Goal: Task Accomplishment & Management: Complete application form

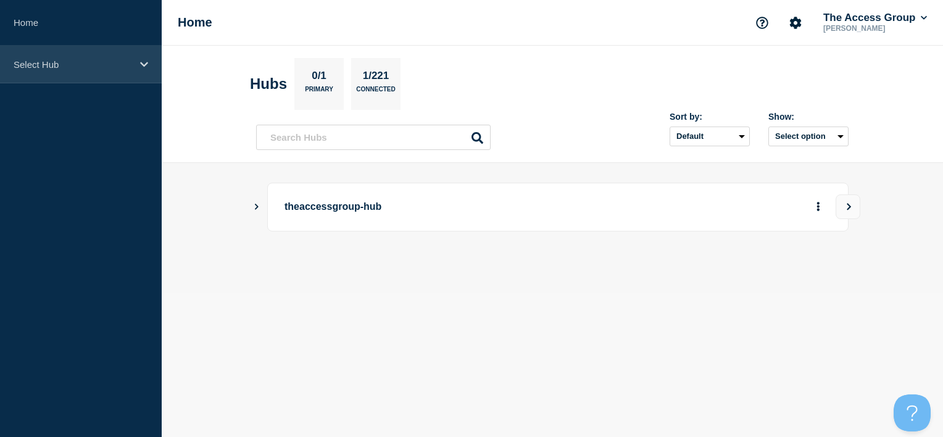
click at [149, 67] on div "Select Hub" at bounding box center [81, 65] width 162 height 38
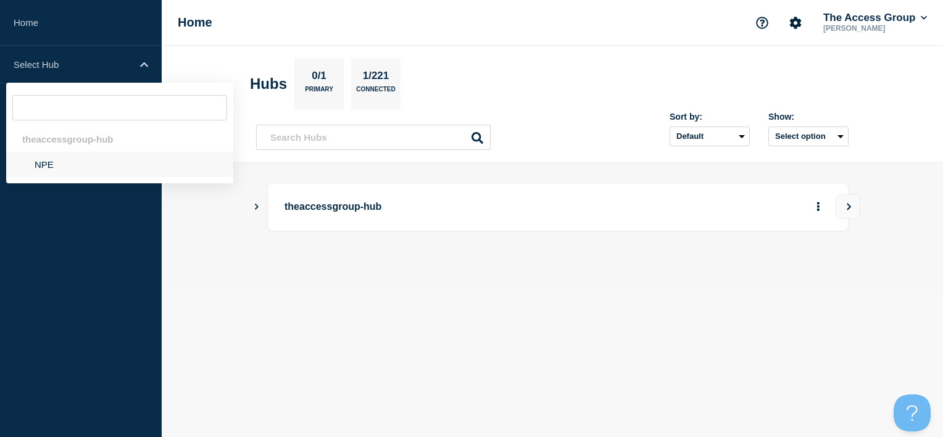
click at [90, 167] on li "NPE" at bounding box center [119, 164] width 227 height 25
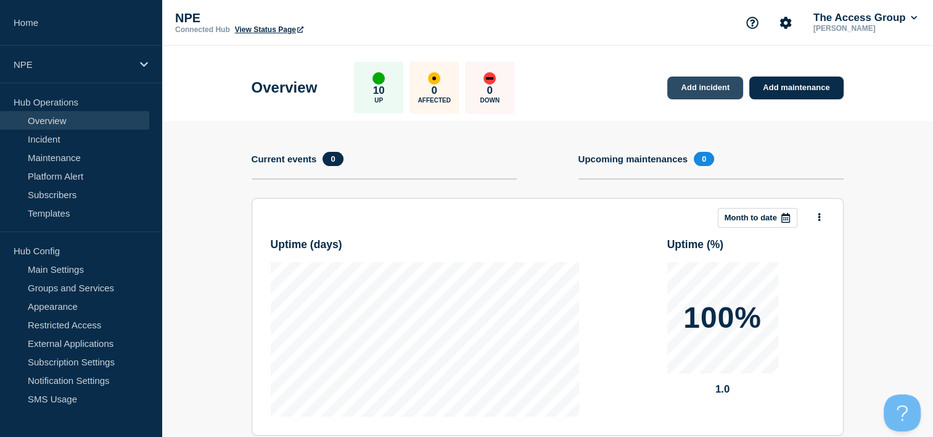
click at [690, 78] on link "Add incident" at bounding box center [705, 87] width 76 height 23
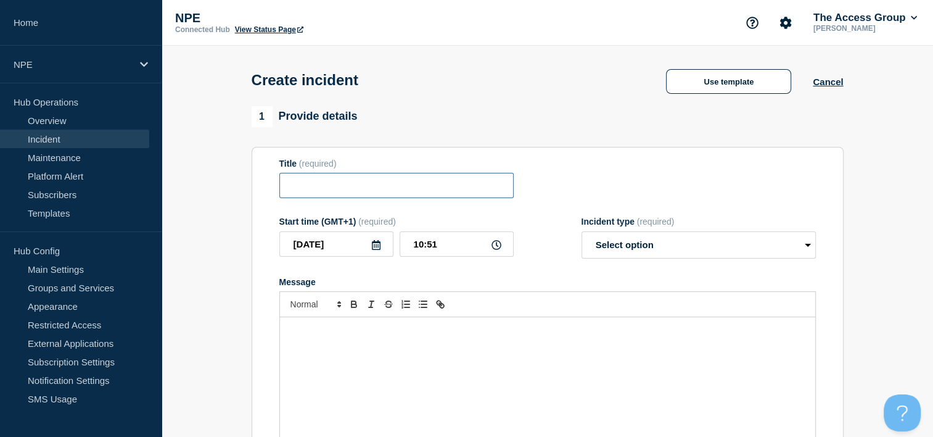
click at [450, 196] on input "Title" at bounding box center [396, 185] width 234 height 25
type input "Edu Budgets down"
click at [743, 249] on select "Select option Investigating Identified Monitoring" at bounding box center [699, 244] width 234 height 27
select select "investigating"
click at [582, 235] on select "Select option Investigating Identified Monitoring" at bounding box center [699, 244] width 234 height 27
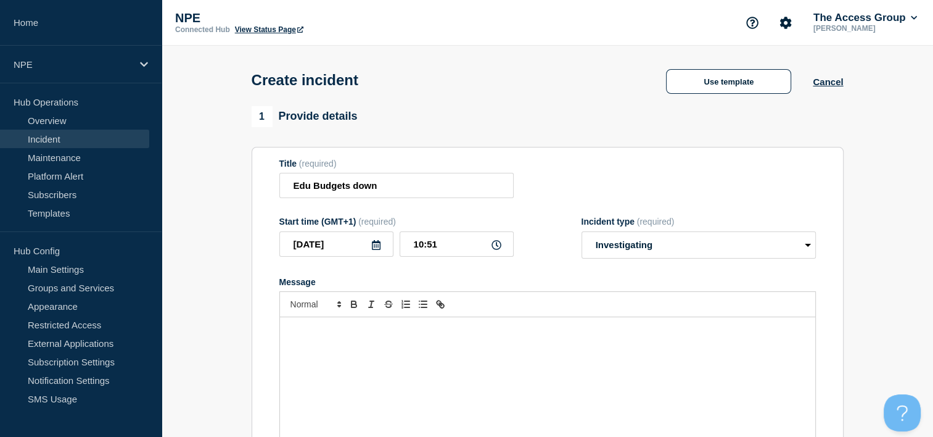
click at [358, 344] on div "Message" at bounding box center [547, 391] width 535 height 148
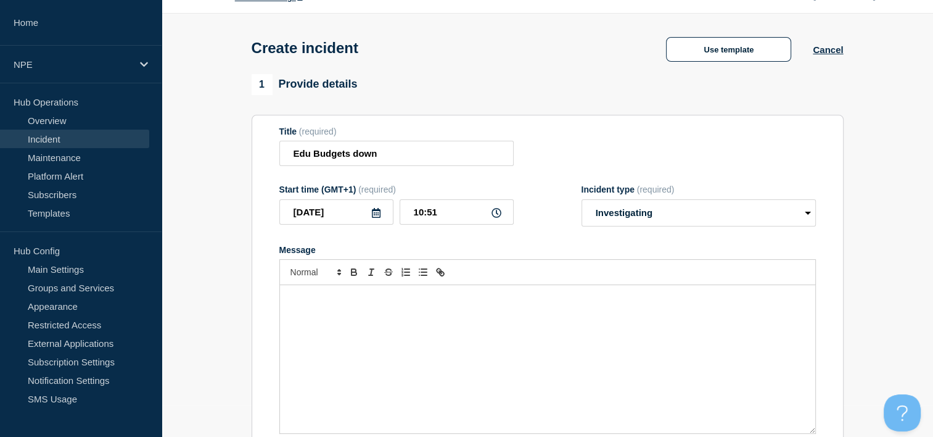
scroll to position [62, 0]
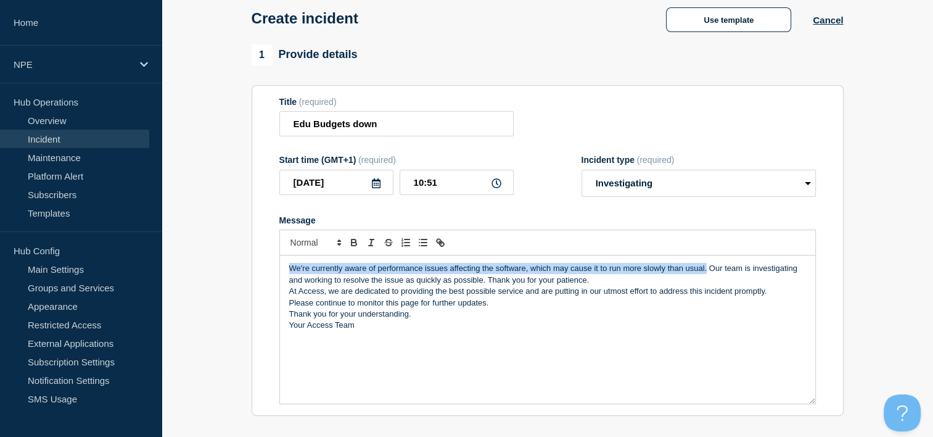
drag, startPoint x: 291, startPoint y: 272, endPoint x: 706, endPoint y: 274, distance: 415.2
click at [706, 274] on p "We're currently aware of performance issues affecting the software, which may c…" at bounding box center [547, 274] width 517 height 23
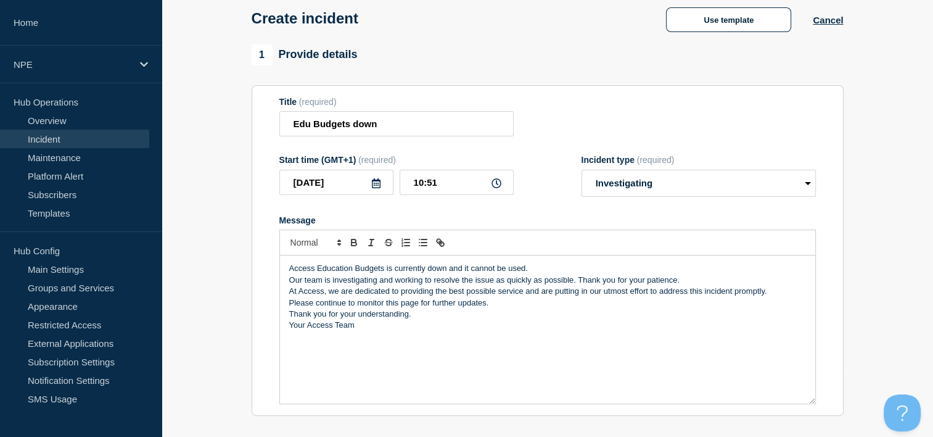
click at [695, 281] on p "Our team is investigating and working to resolve the issue as quickly as possib…" at bounding box center [547, 280] width 517 height 11
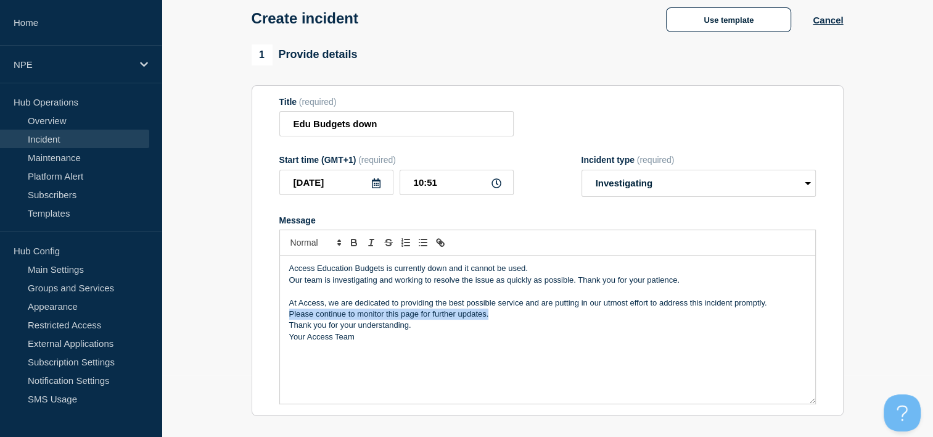
drag, startPoint x: 506, startPoint y: 322, endPoint x: 279, endPoint y: 321, distance: 227.0
click at [279, 321] on div "Access Education Budgets is currently down and it cannot be used. Our team is i…" at bounding box center [547, 329] width 537 height 149
copy p "Please continue to monitor this page for further updates."
click at [302, 291] on p "Message" at bounding box center [547, 291] width 517 height 11
drag, startPoint x: 498, startPoint y: 321, endPoint x: 272, endPoint y: 319, distance: 225.8
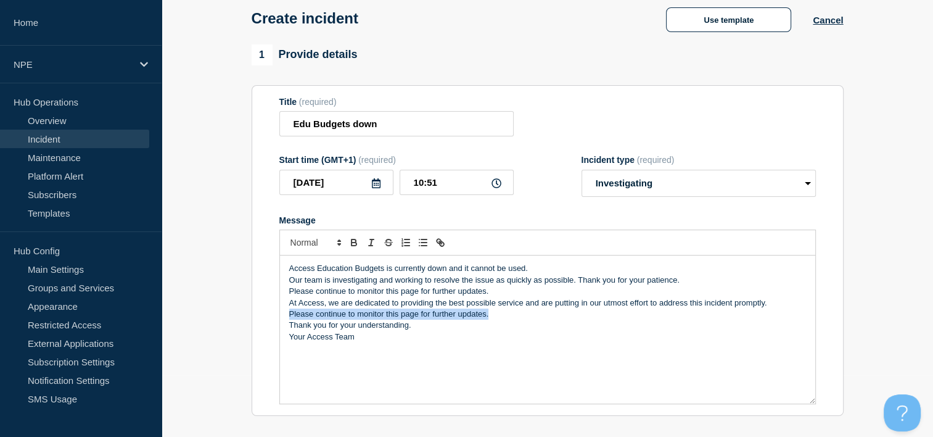
click at [272, 319] on section "Title (required) Edu Budgets down Start time (GMT+1) (required) [DATE] 10:51 In…" at bounding box center [548, 250] width 592 height 331
click at [687, 286] on p "Our team is investigating and working to resolve the issue as quickly as possib…" at bounding box center [547, 280] width 517 height 11
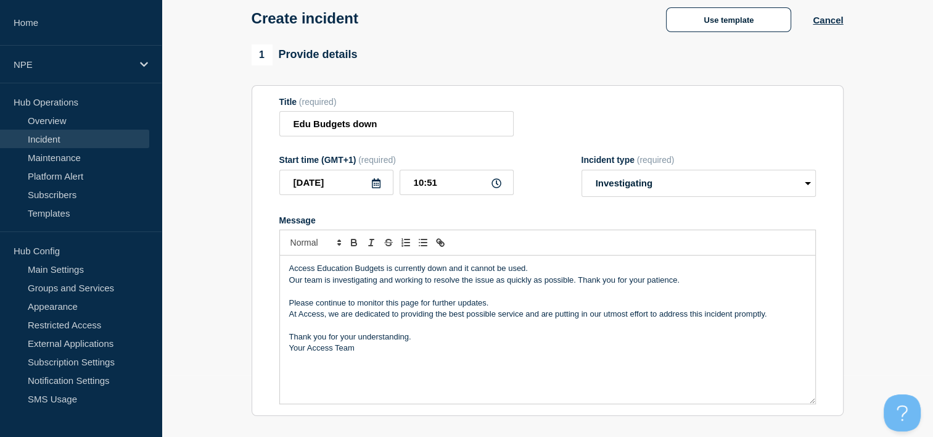
click at [511, 308] on p "Please continue to monitor this page for further updates." at bounding box center [547, 302] width 517 height 11
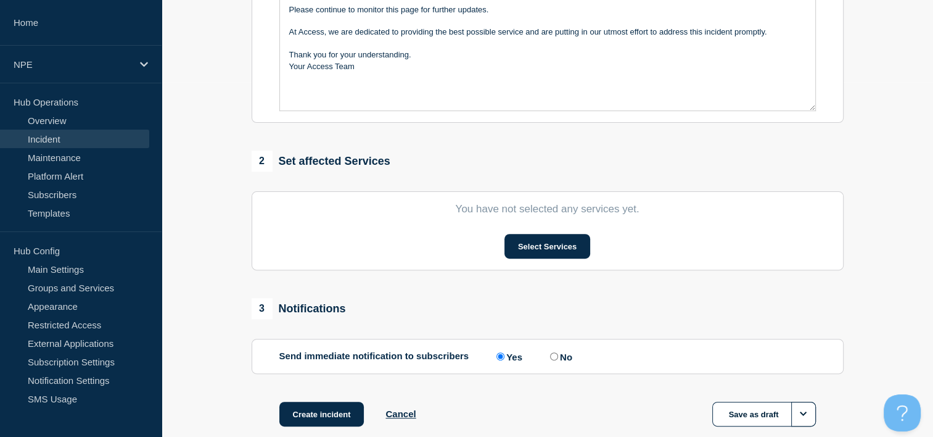
scroll to position [370, 0]
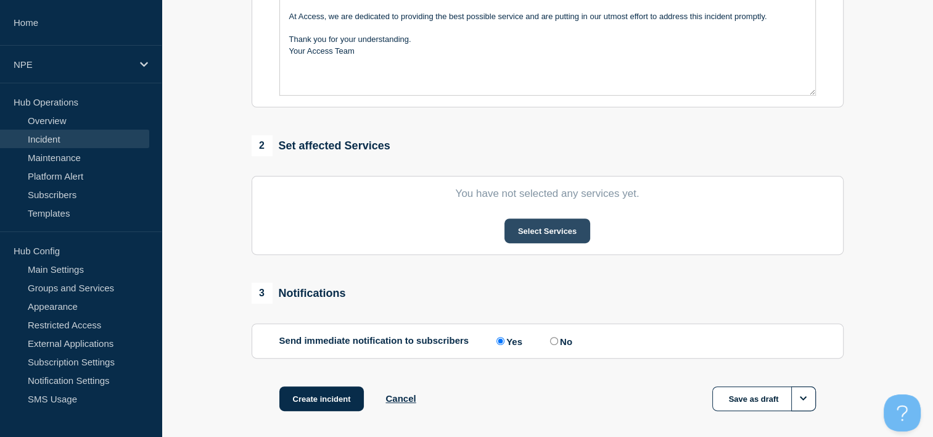
click at [550, 238] on button "Select Services" at bounding box center [548, 230] width 86 height 25
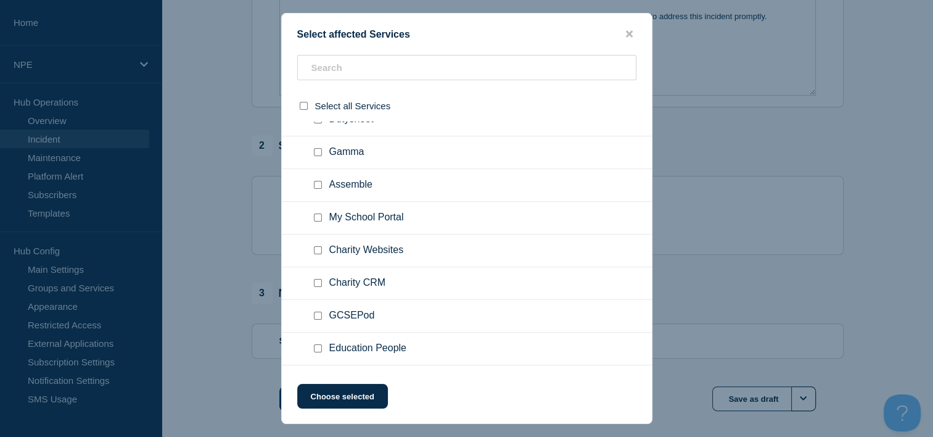
scroll to position [112, 0]
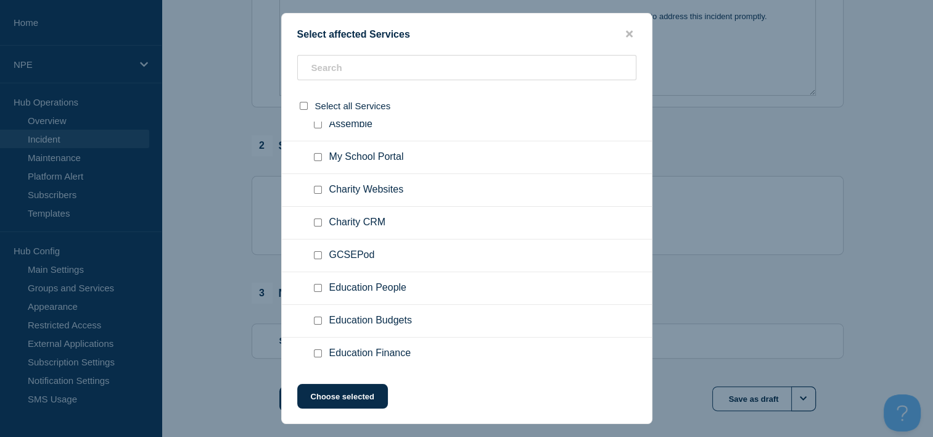
click at [316, 319] on input "Education Budgets checkbox" at bounding box center [318, 320] width 8 height 8
checkbox input "true"
click at [345, 397] on button "Choose selected" at bounding box center [342, 396] width 91 height 25
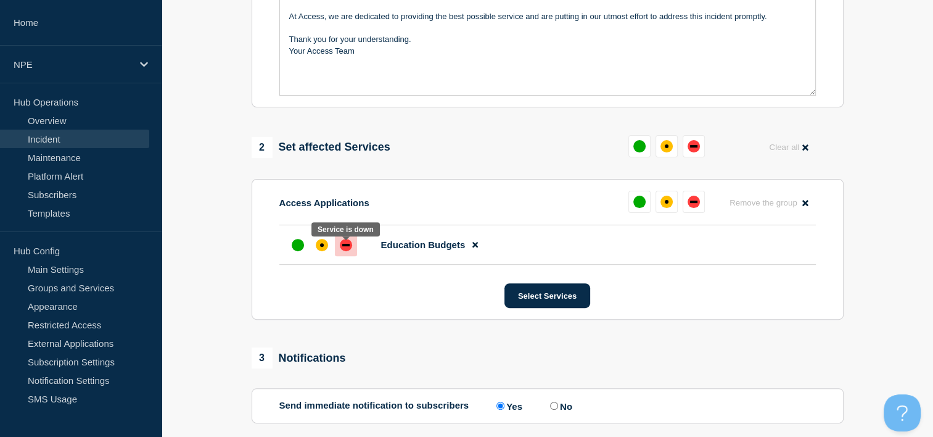
click at [345, 251] on div "down" at bounding box center [346, 245] width 12 height 12
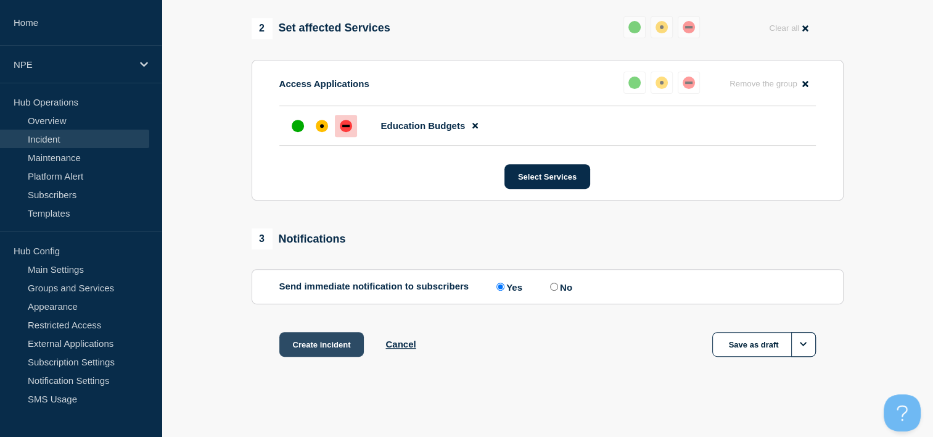
click at [319, 344] on button "Create incident" at bounding box center [321, 344] width 85 height 25
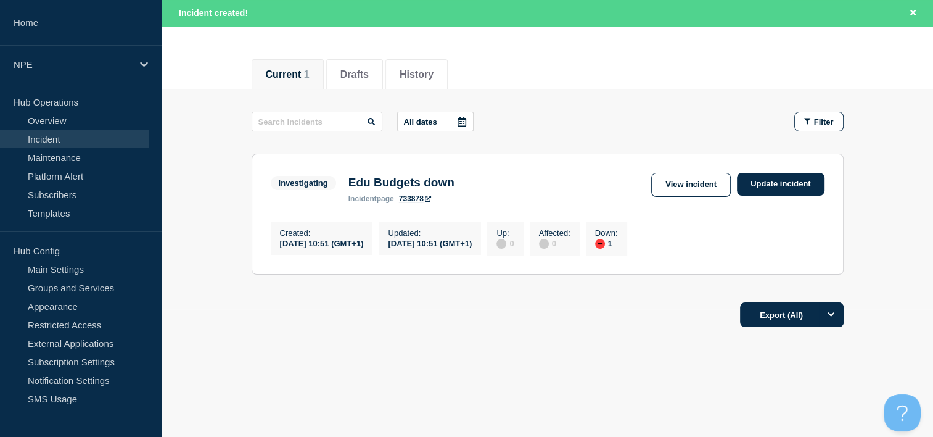
scroll to position [133, 0]
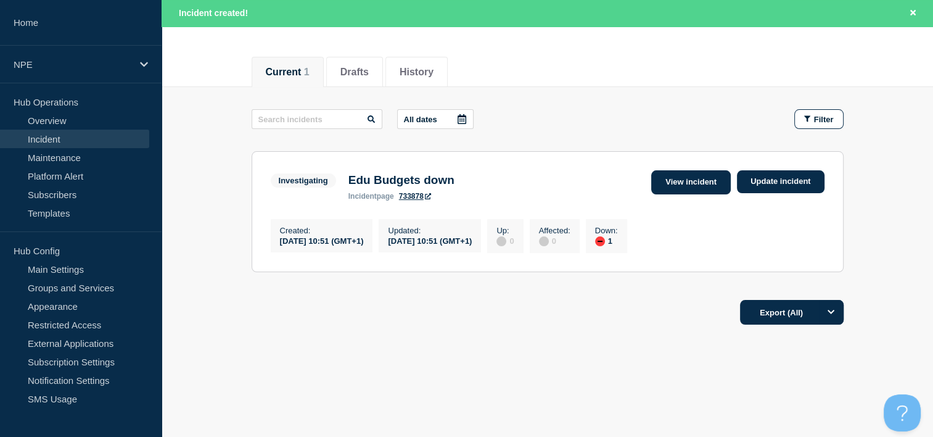
click at [691, 180] on link "View incident" at bounding box center [691, 182] width 80 height 24
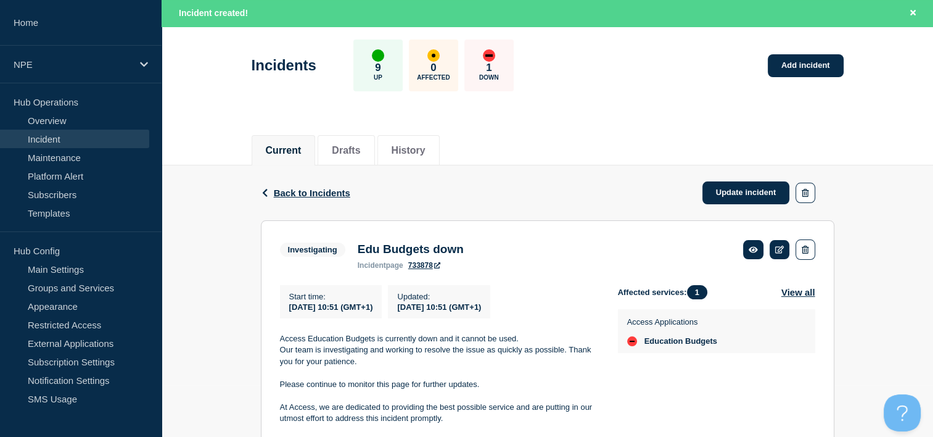
scroll to position [123, 0]
